Goal: Check status

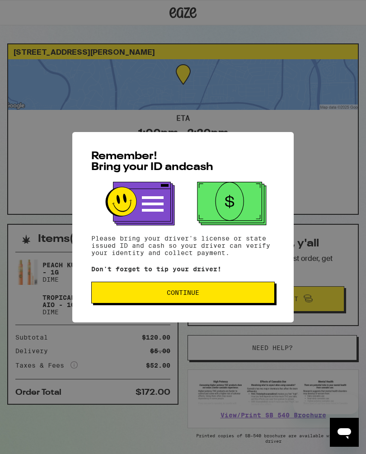
click at [232, 293] on span "Continue" at bounding box center [183, 292] width 168 height 6
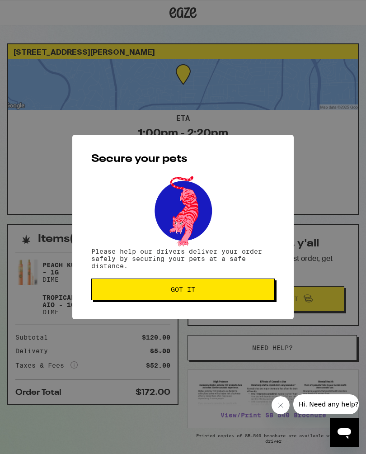
click at [243, 291] on span "Got it" at bounding box center [183, 289] width 168 height 6
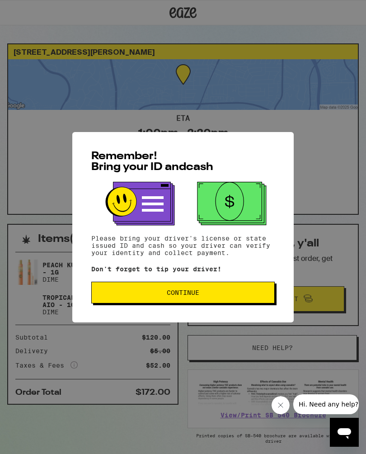
click at [263, 294] on span "Continue" at bounding box center [183, 292] width 168 height 6
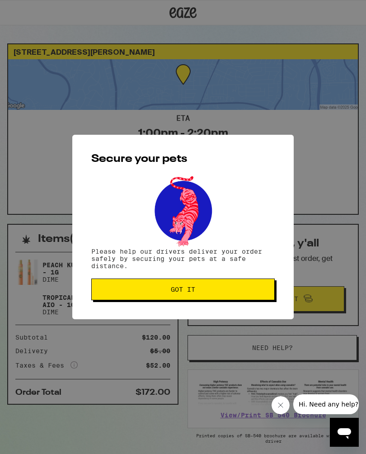
click at [258, 296] on button "Got it" at bounding box center [182, 289] width 183 height 22
click at [230, 295] on button "Got it" at bounding box center [182, 289] width 183 height 22
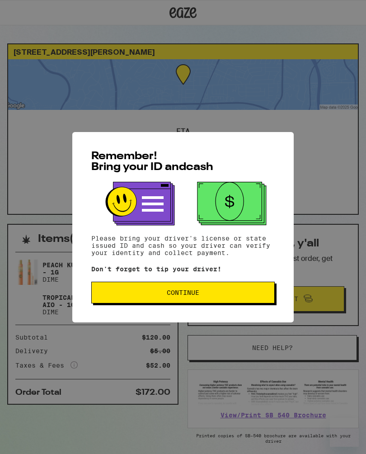
click at [241, 295] on span "Continue" at bounding box center [183, 292] width 168 height 6
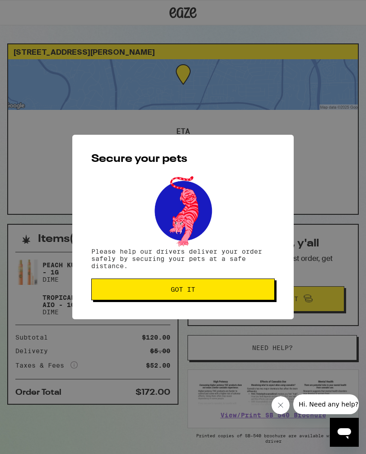
click at [245, 291] on span "Got it" at bounding box center [183, 289] width 168 height 6
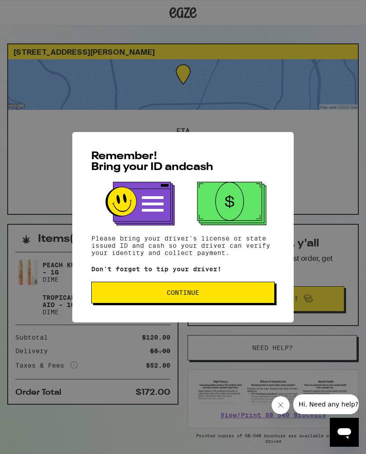
click at [235, 294] on span "Continue" at bounding box center [183, 292] width 168 height 6
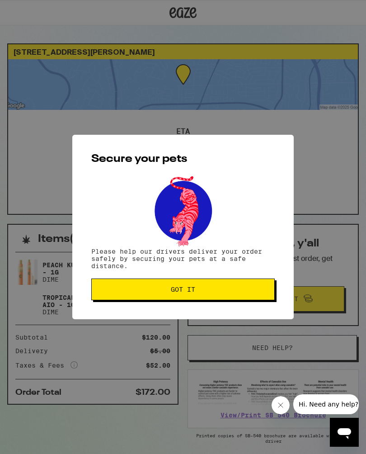
click at [233, 292] on span "Got it" at bounding box center [183, 289] width 168 height 6
